Goal: Transaction & Acquisition: Purchase product/service

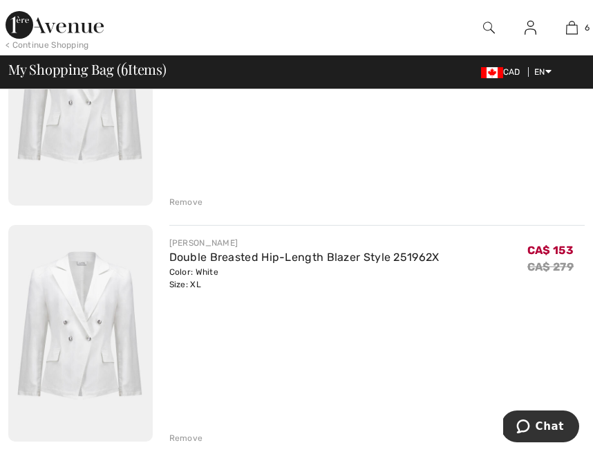
scroll to position [230, 0]
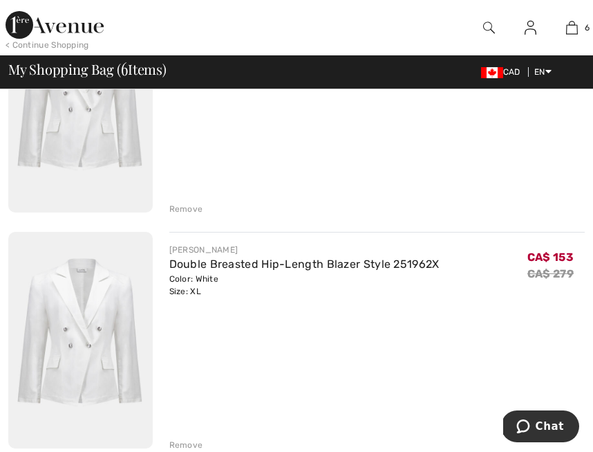
click at [185, 207] on div "Remove" at bounding box center [186, 209] width 34 height 12
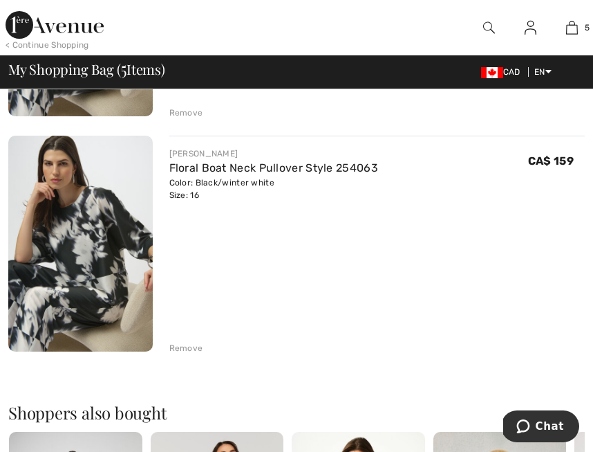
scroll to position [1034, 0]
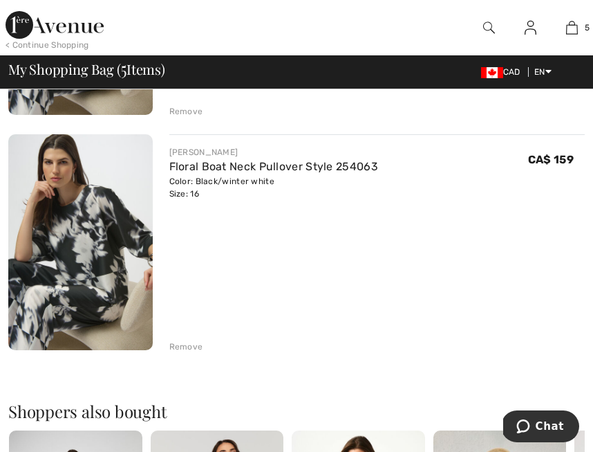
click at [187, 345] on div "Remove" at bounding box center [186, 346] width 34 height 12
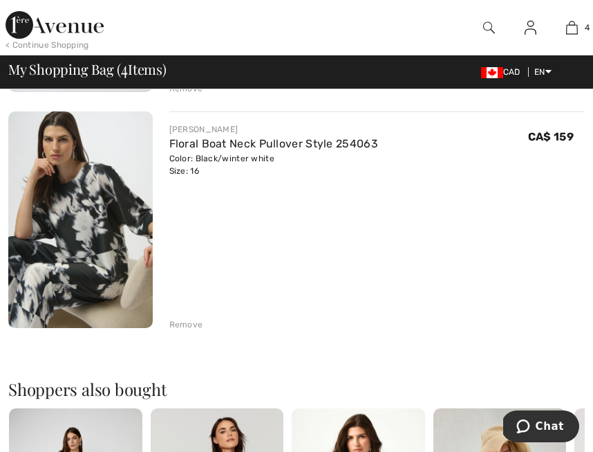
scroll to position [812, 0]
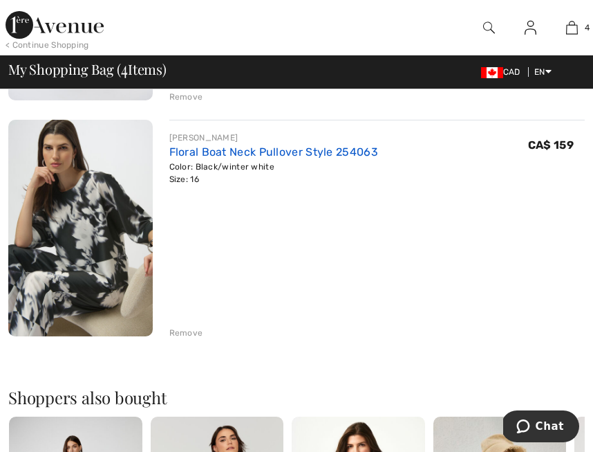
click at [262, 147] on link "Floral Boat Neck Pullover Style 254063" at bounding box center [273, 151] width 209 height 13
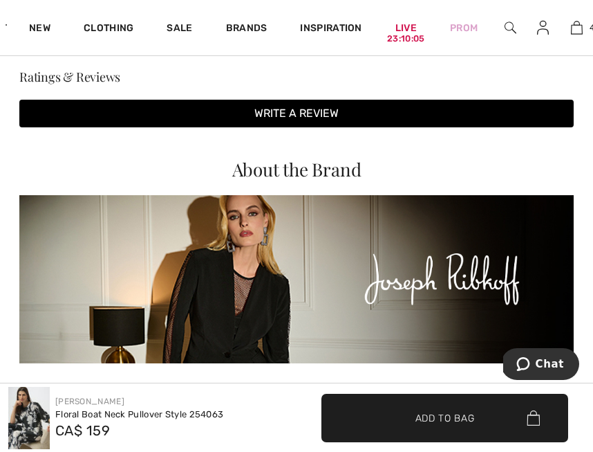
scroll to position [1991, 0]
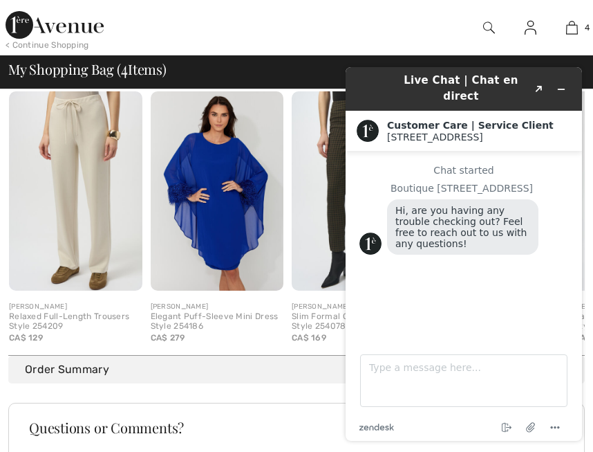
scroll to position [1188, 0]
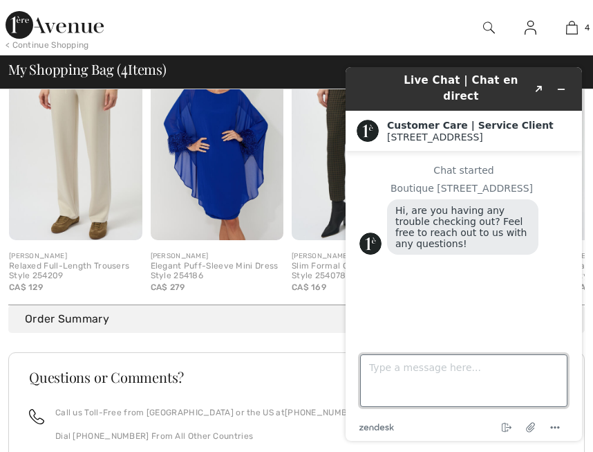
click at [382, 367] on textarea "Type a message here..." at bounding box center [463, 380] width 207 height 53
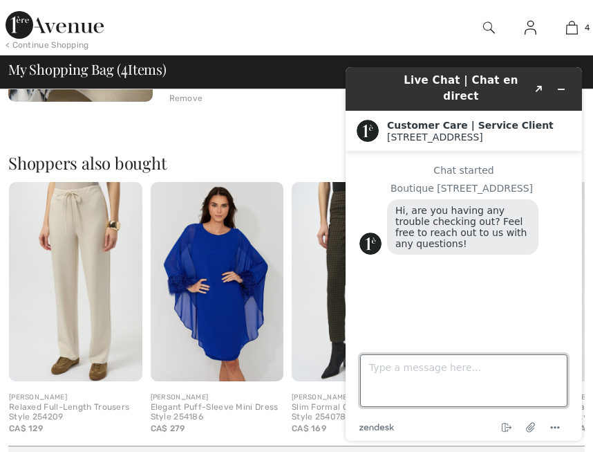
scroll to position [1048, 0]
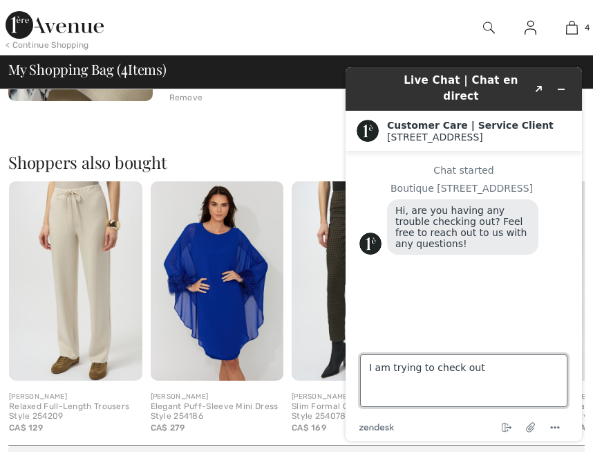
type textarea "I am trying to check out"
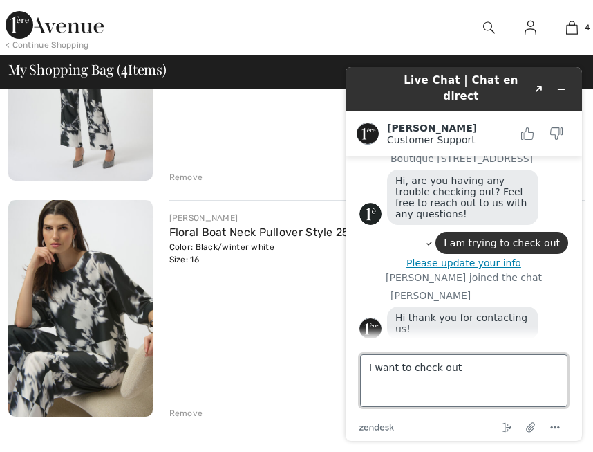
scroll to position [68, 0]
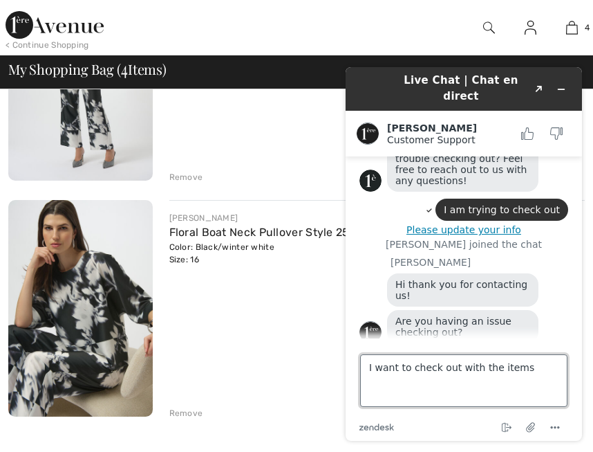
type textarea "I want to check out with the items"
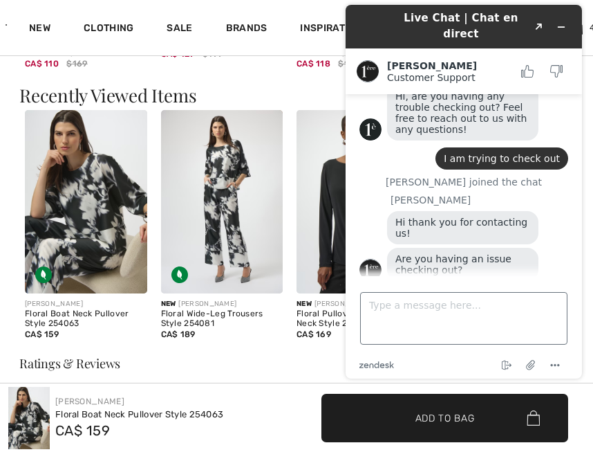
scroll to position [1695, 0]
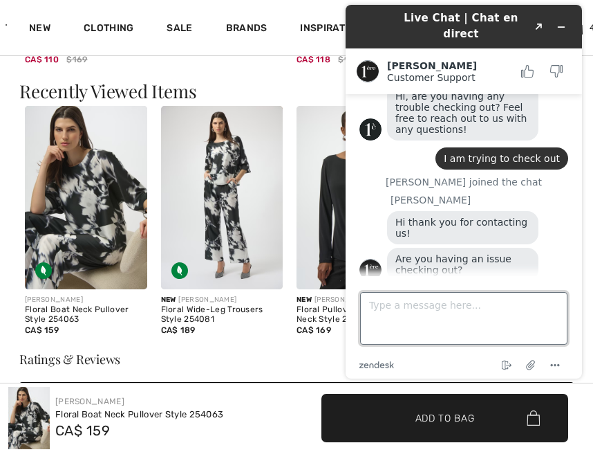
click at [377, 306] on textarea "Type a message here..." at bounding box center [463, 318] width 207 height 53
type textarea "I want to purchase 254063 and 254081 with sezzle"
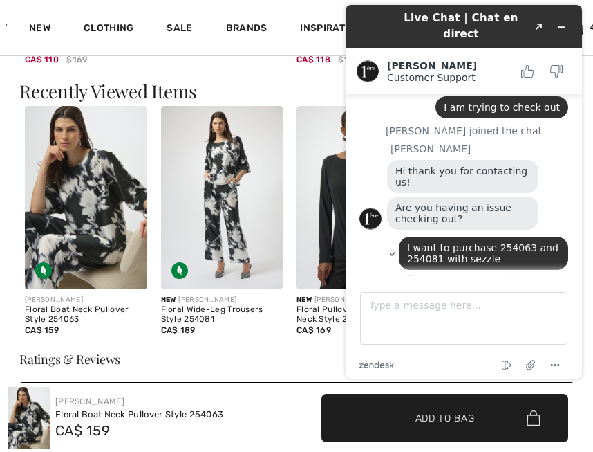
click at [465, 273] on button "Please update your info" at bounding box center [464, 278] width 209 height 11
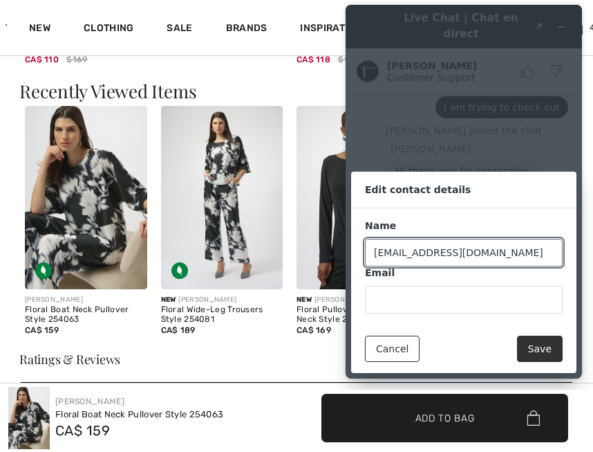
drag, startPoint x: 476, startPoint y: 248, endPoint x: 355, endPoint y: 241, distance: 120.6
click at [357, 243] on div "Name faubertpj@gmail.com Email" at bounding box center [463, 266] width 225 height 116
type input "[EMAIL_ADDRESS][DOMAIN_NAME]"
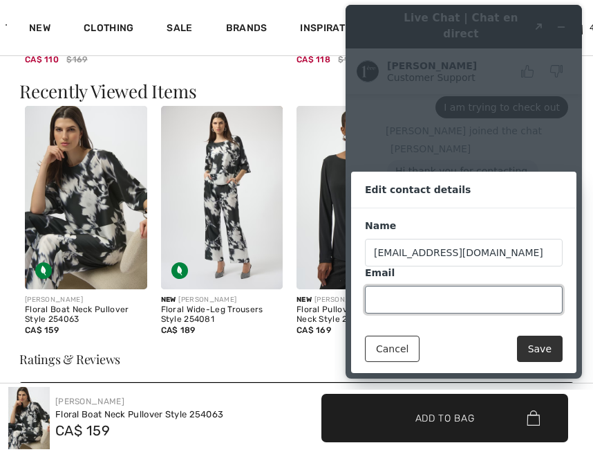
click at [382, 299] on input "Email" at bounding box center [464, 300] width 198 height 28
type input "[EMAIL_ADDRESS][DOMAIN_NAME]"
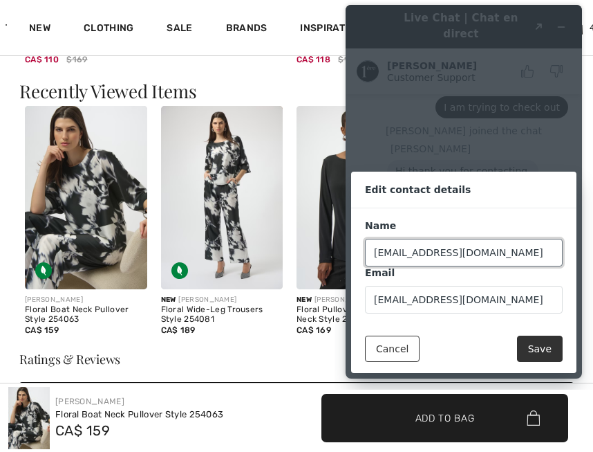
drag, startPoint x: 478, startPoint y: 252, endPoint x: 337, endPoint y: 235, distance: 141.4
click at [337, 238] on div "Live Chat | Chat en direct Created with Sketch. Amanda Customer Support Custome…" at bounding box center [464, 192] width 259 height 396
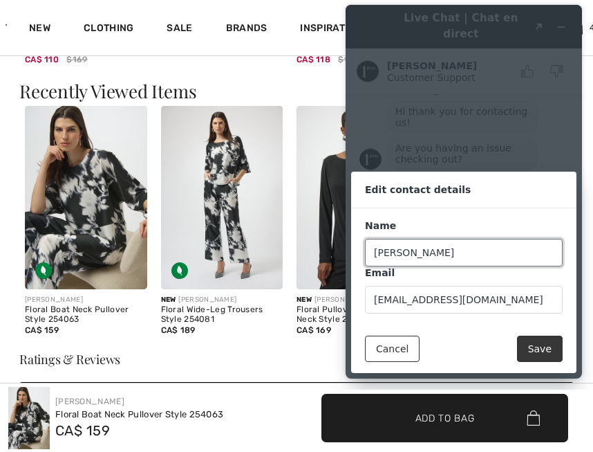
type input "Pauline Faubert"
click at [545, 344] on button "Save" at bounding box center [540, 348] width 46 height 26
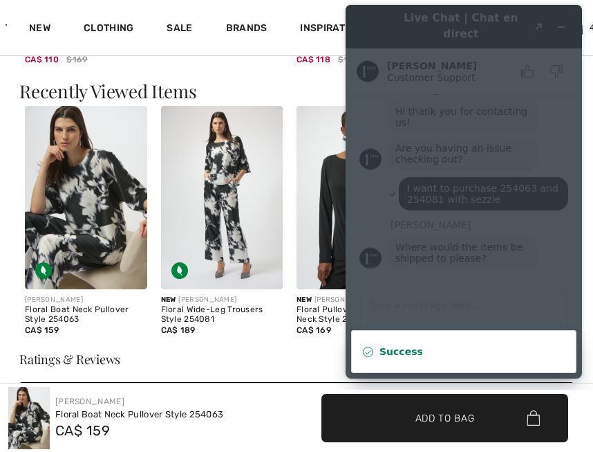
scroll to position [175, 0]
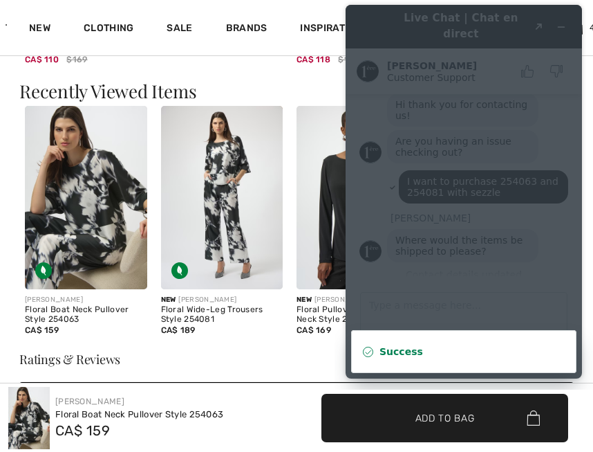
click at [321, 358] on h3 "Ratings & Reviews" at bounding box center [296, 359] width 555 height 12
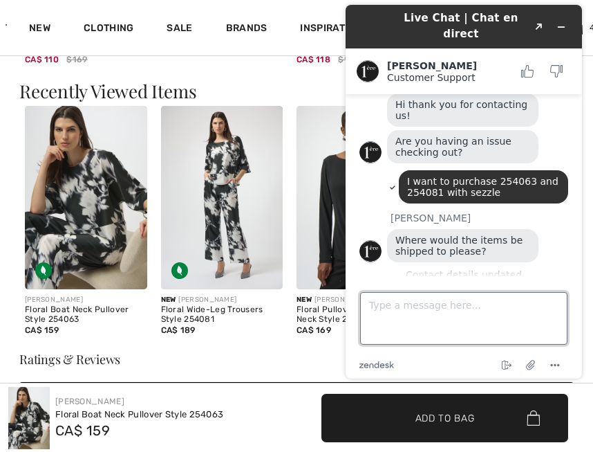
click at [387, 304] on textarea "Type a message here..." at bounding box center [463, 318] width 207 height 53
type textarea "1696 Fiddlehead Place Unit 308"
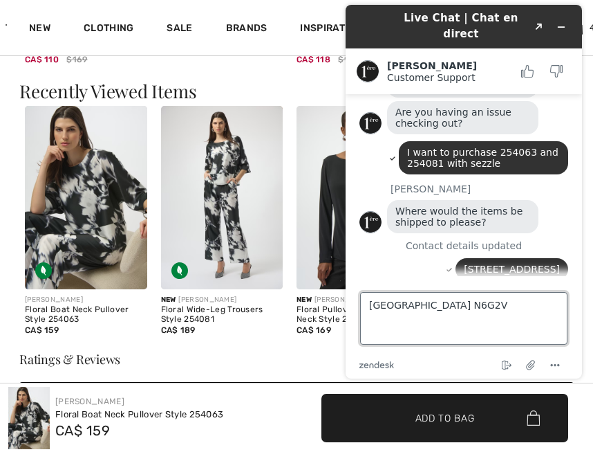
type textarea "London Ontario N6G2V7"
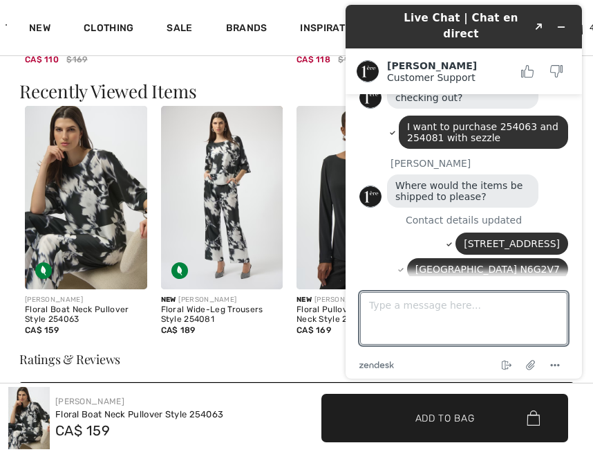
click at [443, 413] on span "Add to Bag" at bounding box center [445, 417] width 59 height 15
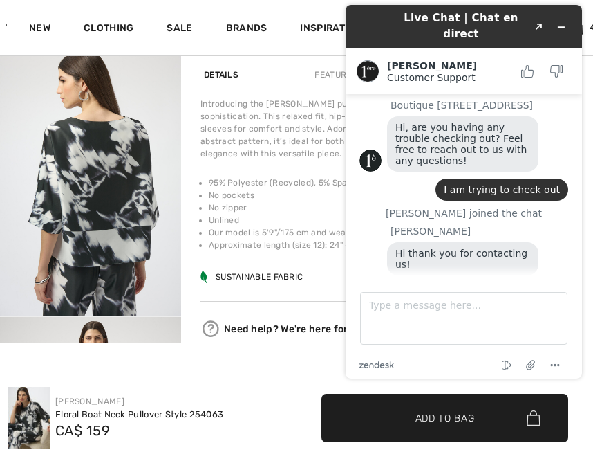
scroll to position [0, 0]
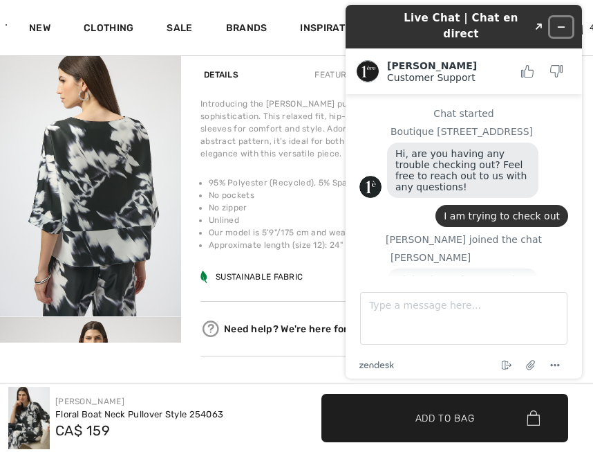
click at [562, 22] on icon "Minimize widget" at bounding box center [562, 27] width 10 height 10
click at [562, 21] on link "4" at bounding box center [577, 27] width 32 height 17
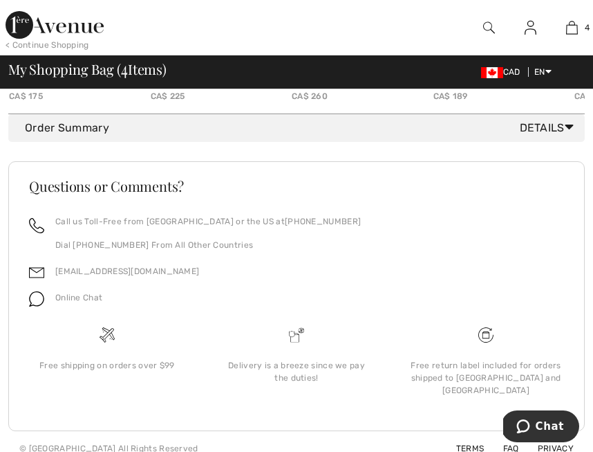
scroll to position [1380, 0]
click at [565, 120] on icon at bounding box center [569, 125] width 9 height 15
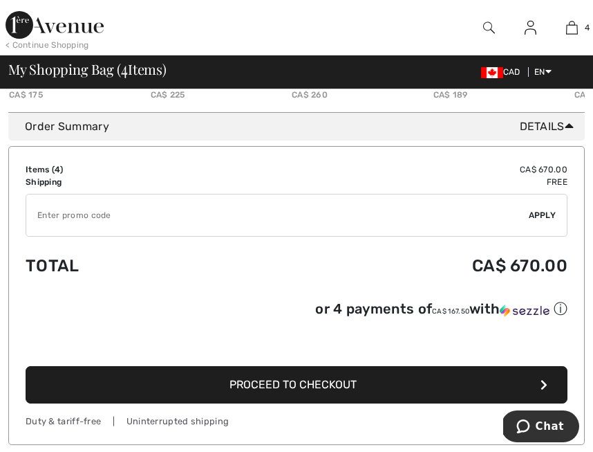
click at [308, 385] on span "Proceed to Checkout" at bounding box center [293, 384] width 127 height 13
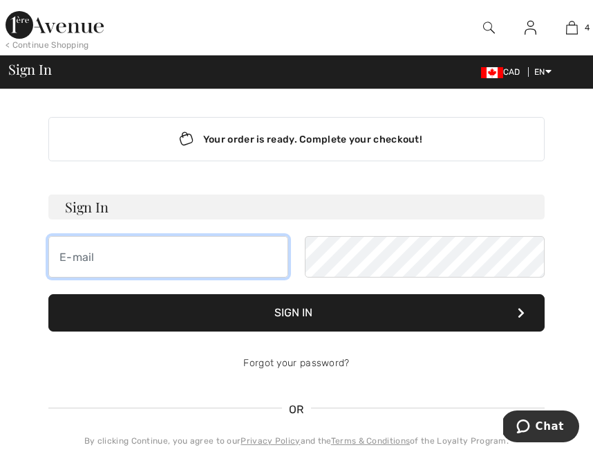
type input "[EMAIL_ADDRESS][DOMAIN_NAME]"
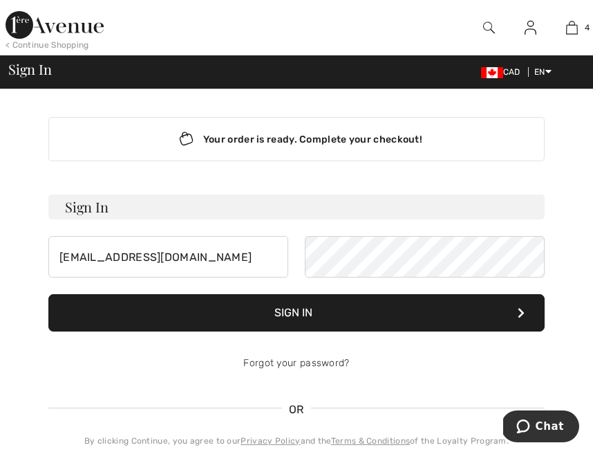
click at [299, 308] on button "Sign In" at bounding box center [296, 312] width 496 height 37
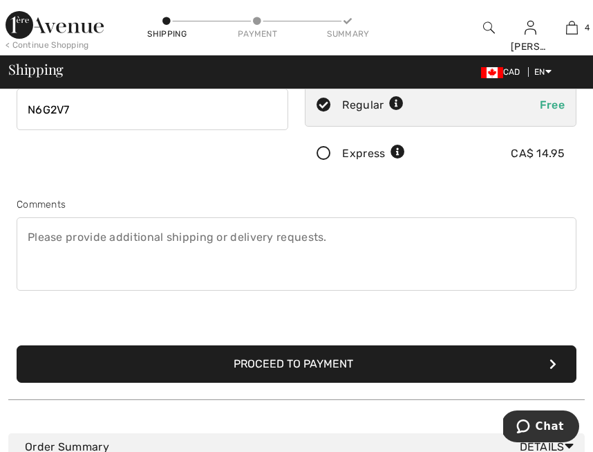
scroll to position [278, 0]
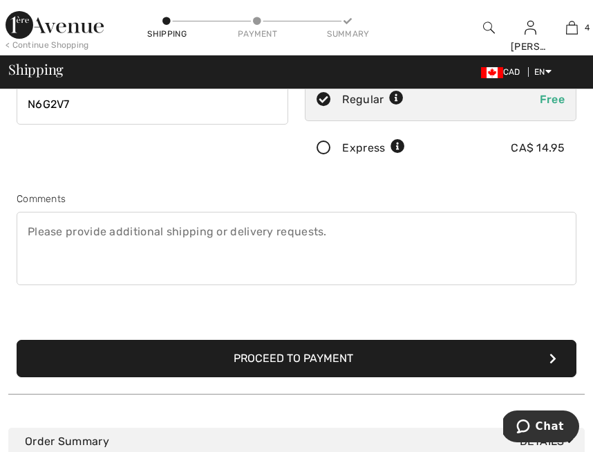
click at [285, 355] on button "Proceed to Payment" at bounding box center [297, 358] width 560 height 37
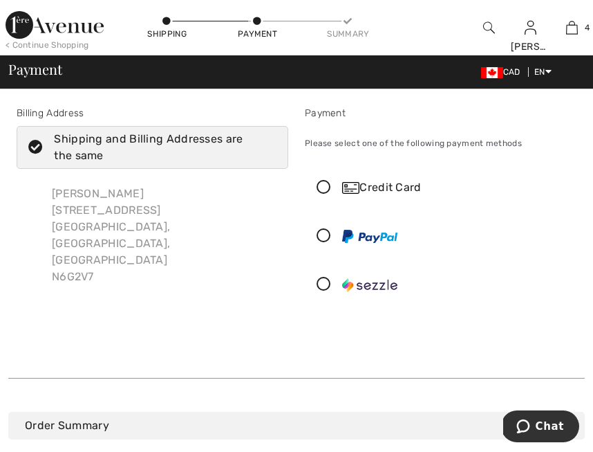
click at [324, 284] on icon at bounding box center [324, 284] width 37 height 15
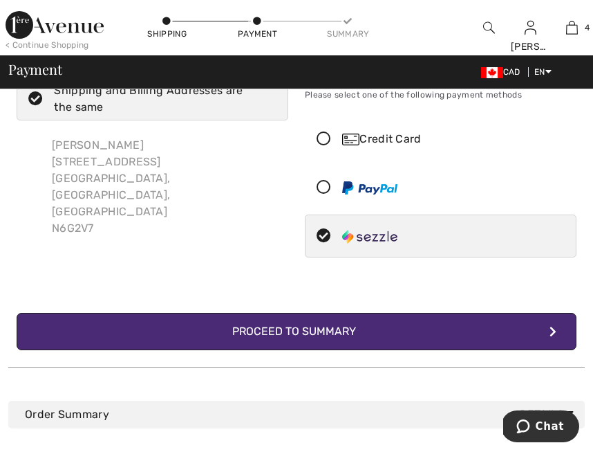
scroll to position [52, 0]
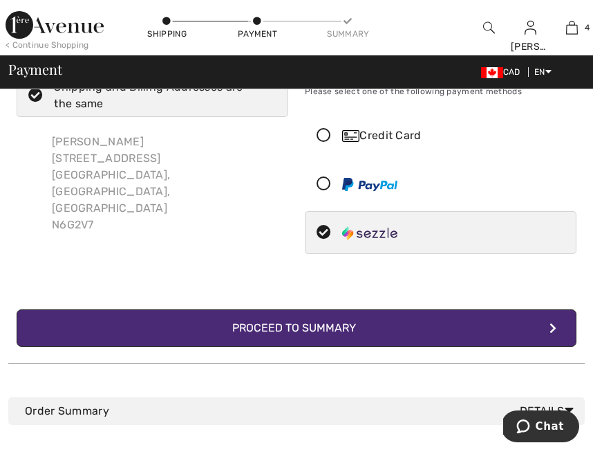
click at [294, 320] on div "Proceed to Summary" at bounding box center [296, 327] width 151 height 17
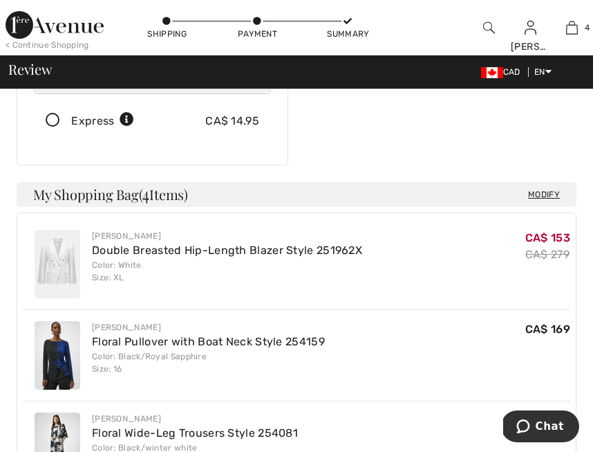
scroll to position [292, 0]
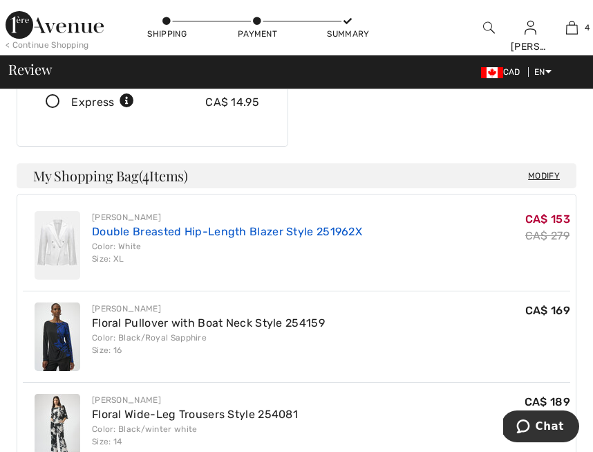
click at [229, 225] on link "Double Breasted Hip-Length Blazer Style 251962X" at bounding box center [227, 231] width 270 height 13
click at [216, 225] on link "Double Breasted Hip-Length Blazer Style 251962X" at bounding box center [227, 231] width 270 height 13
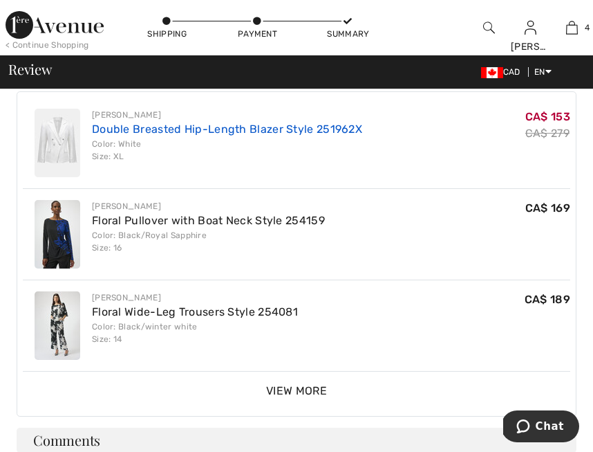
scroll to position [409, 0]
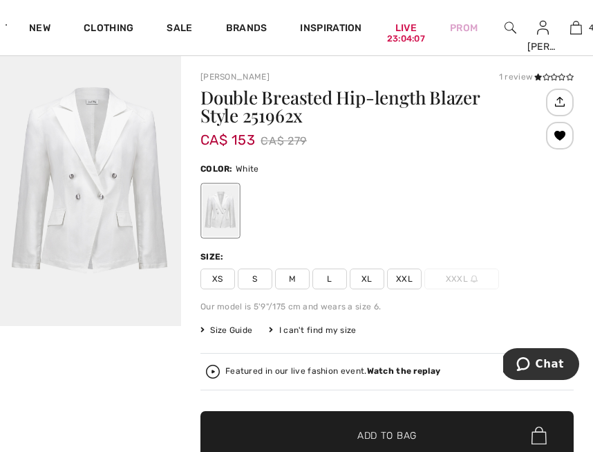
scroll to position [26, 0]
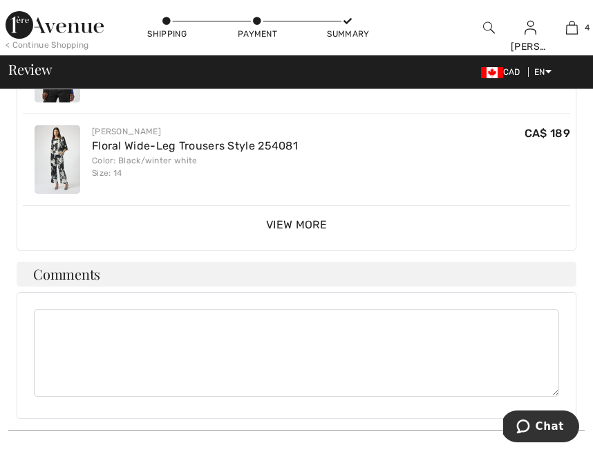
scroll to position [561, 0]
click at [65, 315] on textarea at bounding box center [297, 351] width 526 height 87
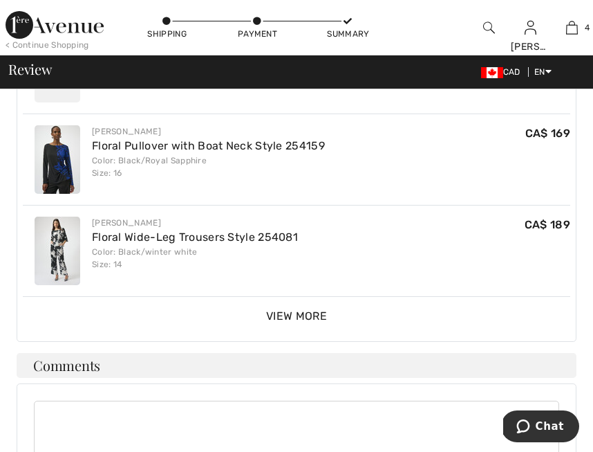
scroll to position [472, 0]
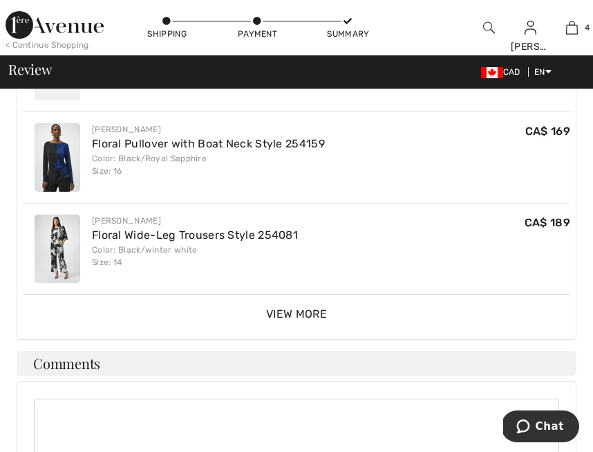
click at [294, 307] on span "View More" at bounding box center [296, 313] width 61 height 13
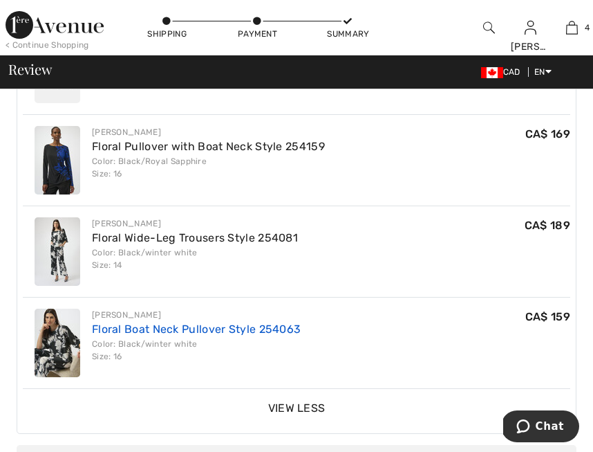
scroll to position [464, 0]
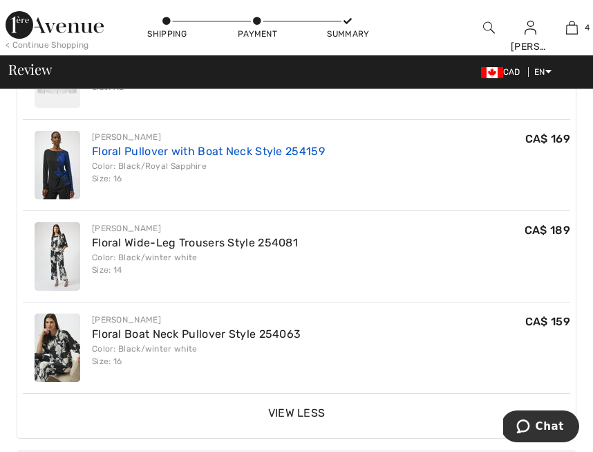
click at [253, 145] on link "Floral Pullover with Boat Neck Style 254159" at bounding box center [208, 151] width 233 height 13
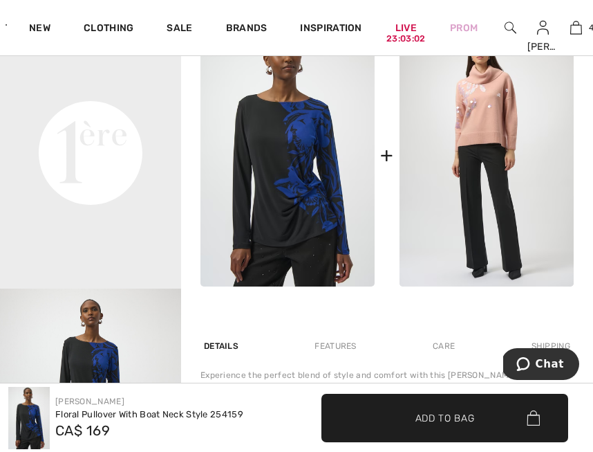
scroll to position [611, 0]
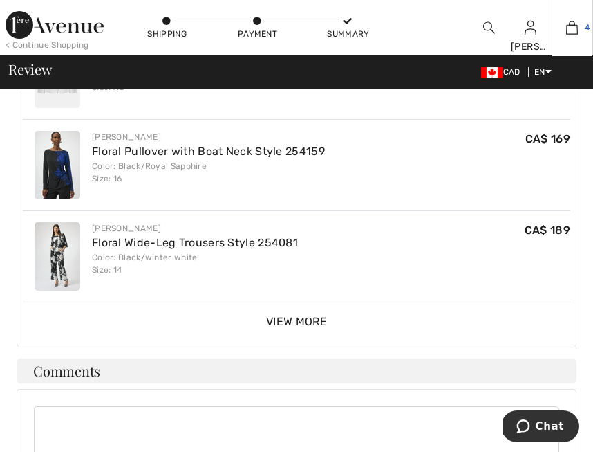
click at [575, 24] on img at bounding box center [572, 27] width 12 height 17
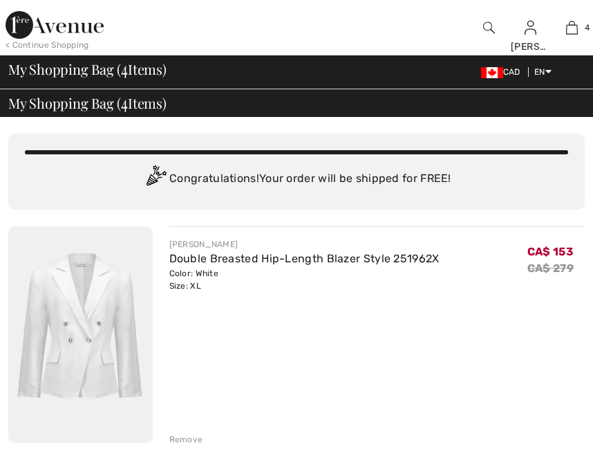
click at [575, 25] on img at bounding box center [572, 27] width 12 height 17
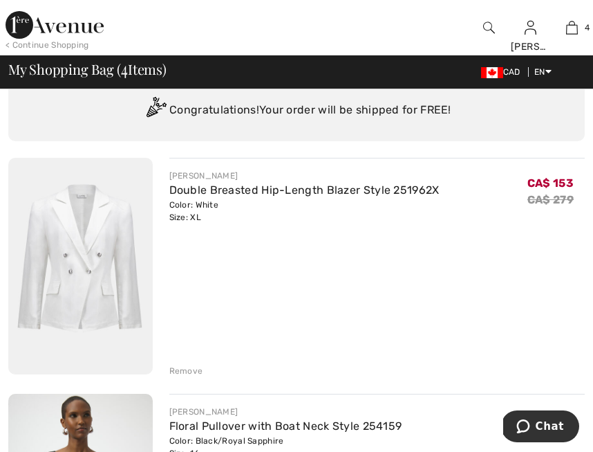
scroll to position [86, 0]
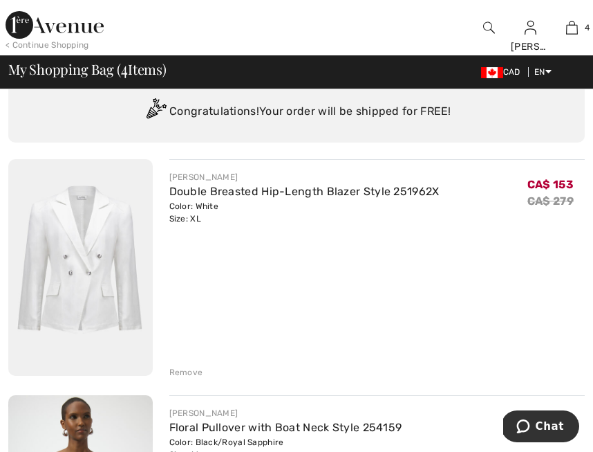
scroll to position [80, 0]
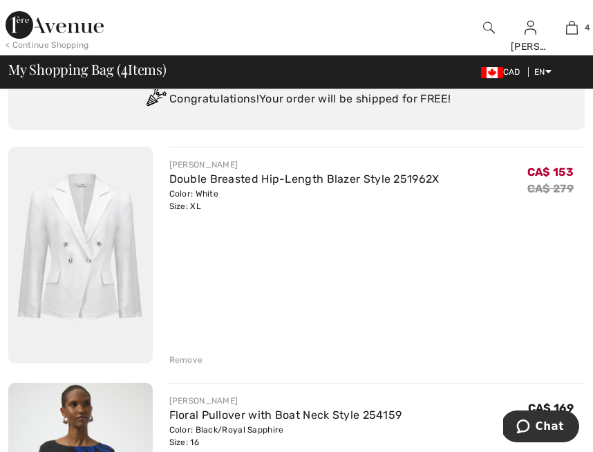
click at [188, 352] on div "Remove" at bounding box center [377, 358] width 416 height 15
click at [185, 359] on div "Remove" at bounding box center [186, 359] width 34 height 12
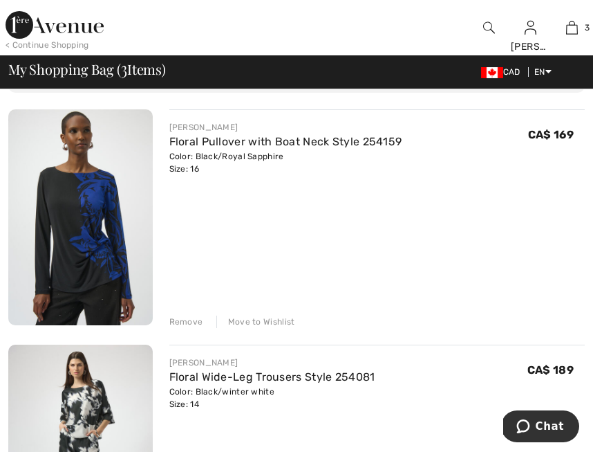
scroll to position [118, 0]
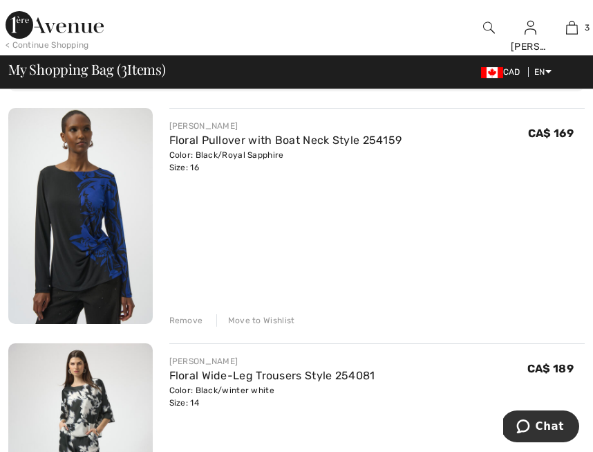
click at [189, 317] on div "Remove" at bounding box center [186, 320] width 34 height 12
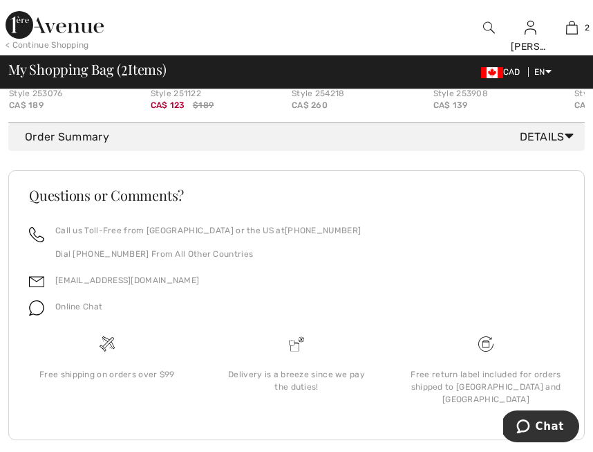
scroll to position [909, 0]
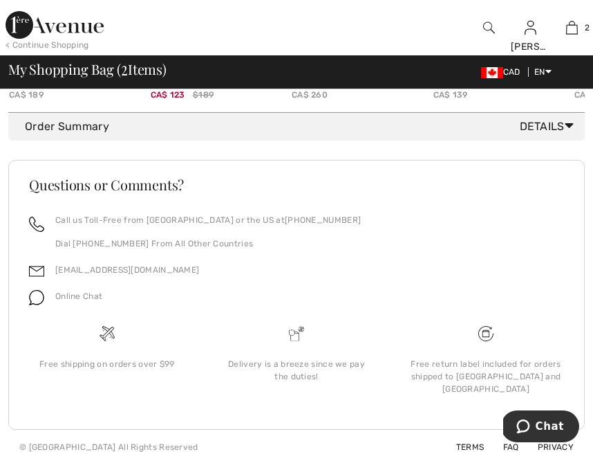
click at [569, 120] on icon at bounding box center [569, 125] width 9 height 15
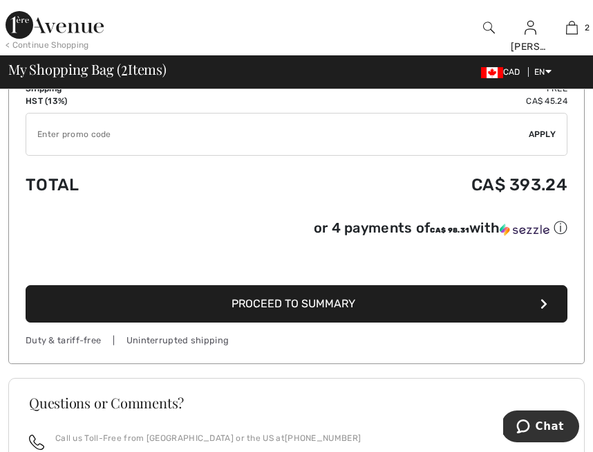
scroll to position [1015, 0]
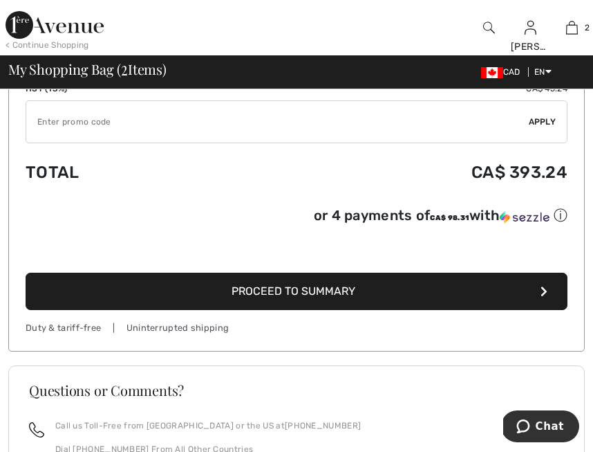
click at [380, 289] on button "Proceed to Summary" at bounding box center [297, 290] width 542 height 37
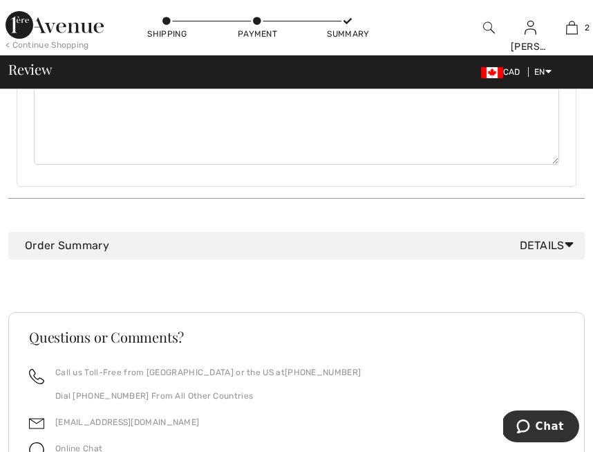
scroll to position [654, 0]
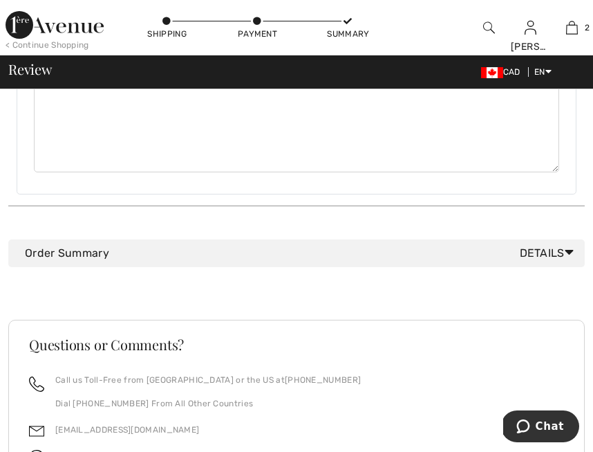
click at [568, 245] on icon at bounding box center [569, 252] width 9 height 15
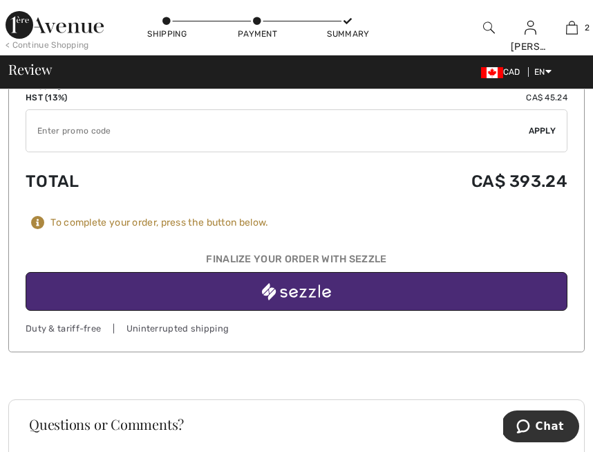
scroll to position [917, 0]
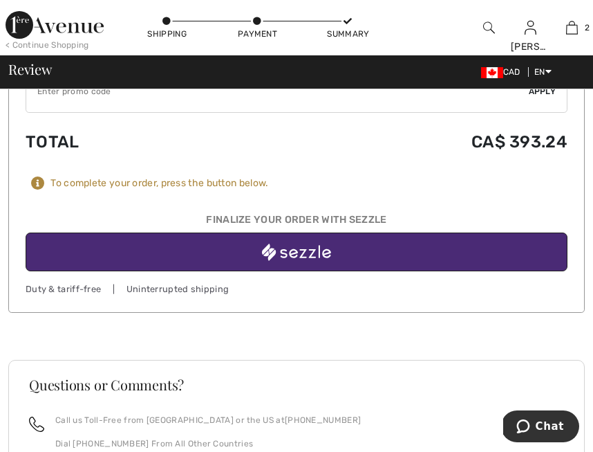
click at [310, 243] on img "button" at bounding box center [296, 251] width 69 height 17
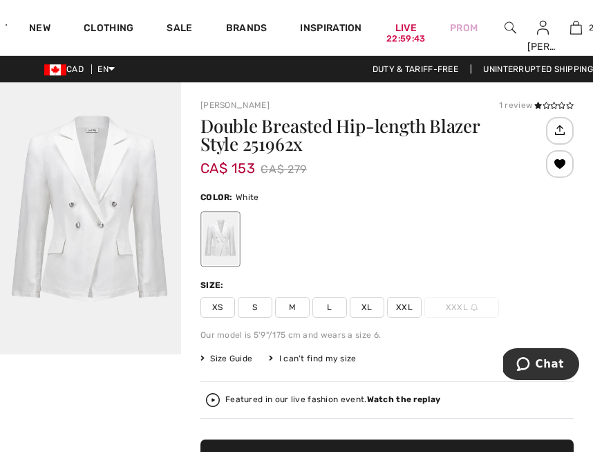
click at [370, 304] on span "XL" at bounding box center [367, 307] width 35 height 21
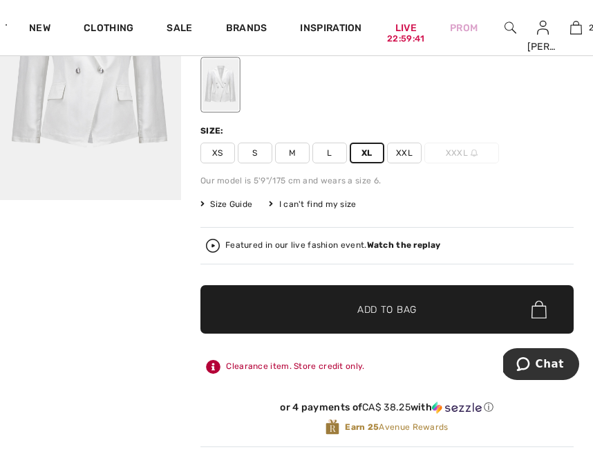
scroll to position [157, 0]
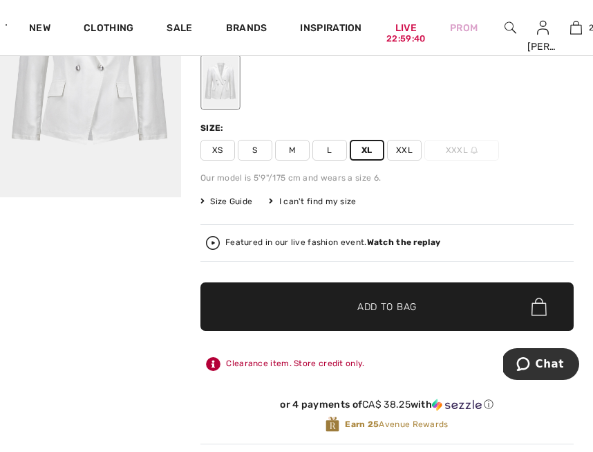
click at [391, 306] on span "Add to Bag" at bounding box center [386, 306] width 59 height 15
